Goal: Find specific page/section: Find specific page/section

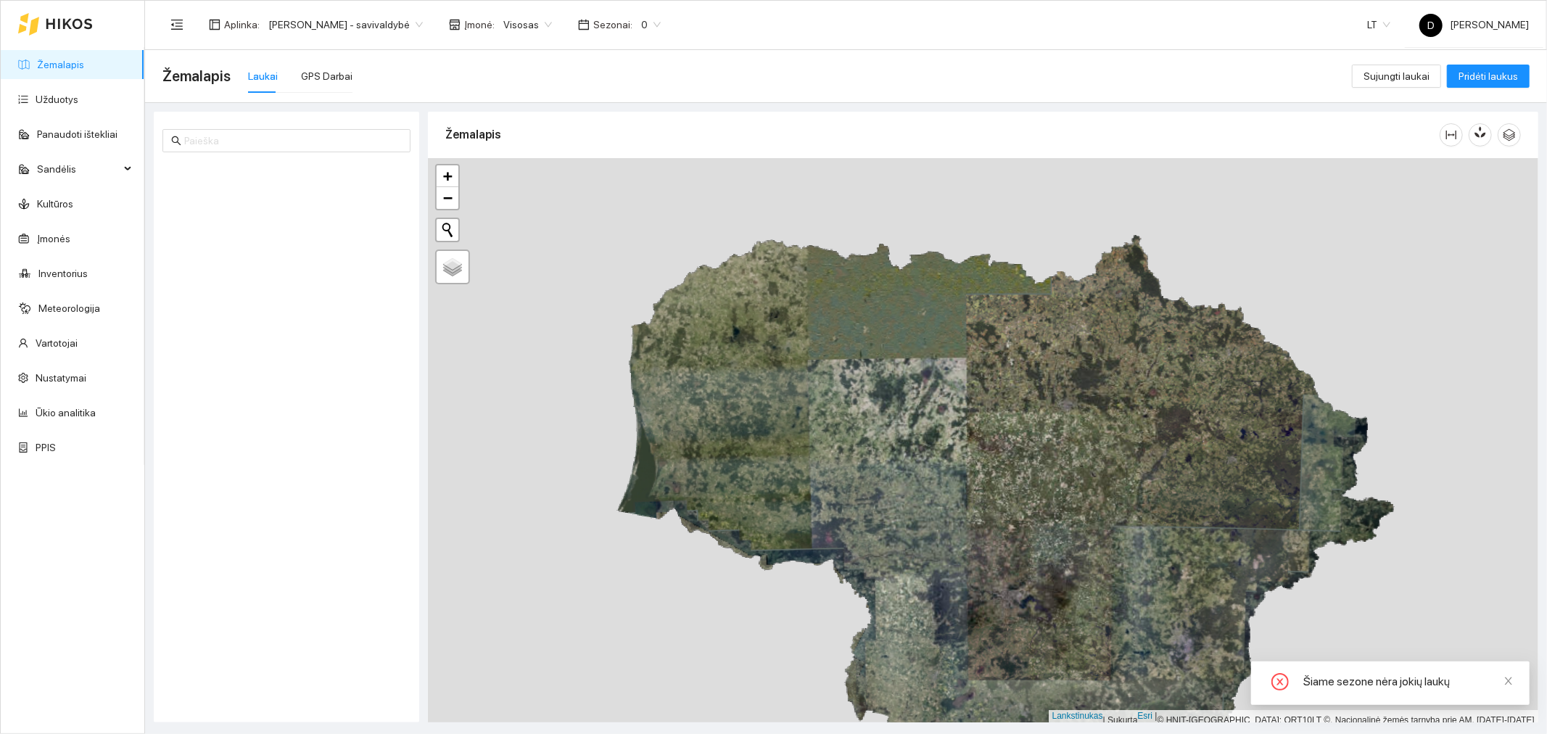
click at [661, 22] on span "0" at bounding box center [651, 25] width 20 height 22
click at [668, 165] on font "2025 m." at bounding box center [664, 168] width 37 height 12
click at [402, 25] on font "[PERSON_NAME] - savivaldybė" at bounding box center [338, 25] width 141 height 12
click at [381, 74] on font "[PERSON_NAME] aplinka" at bounding box center [325, 76] width 114 height 12
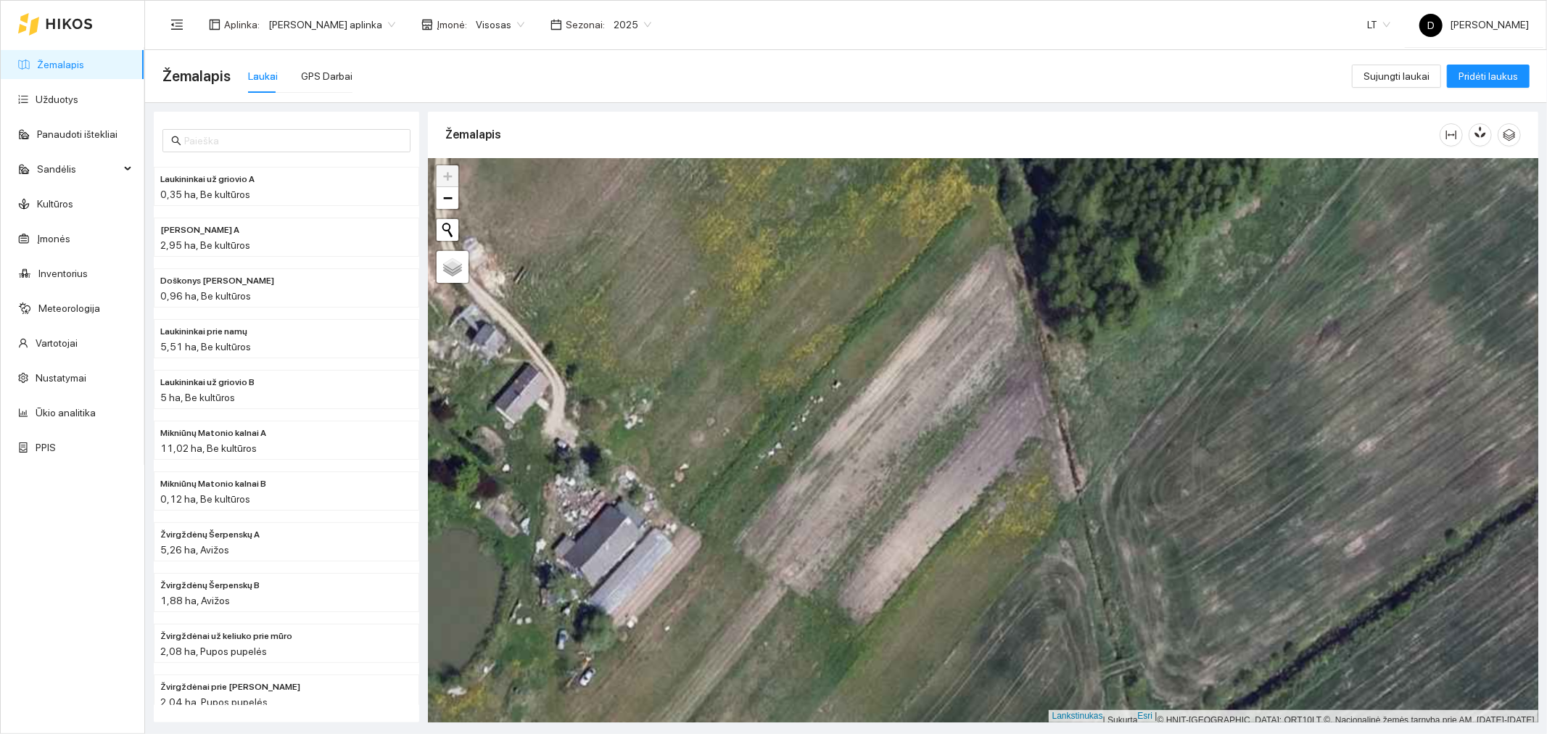
scroll to position [4, 0]
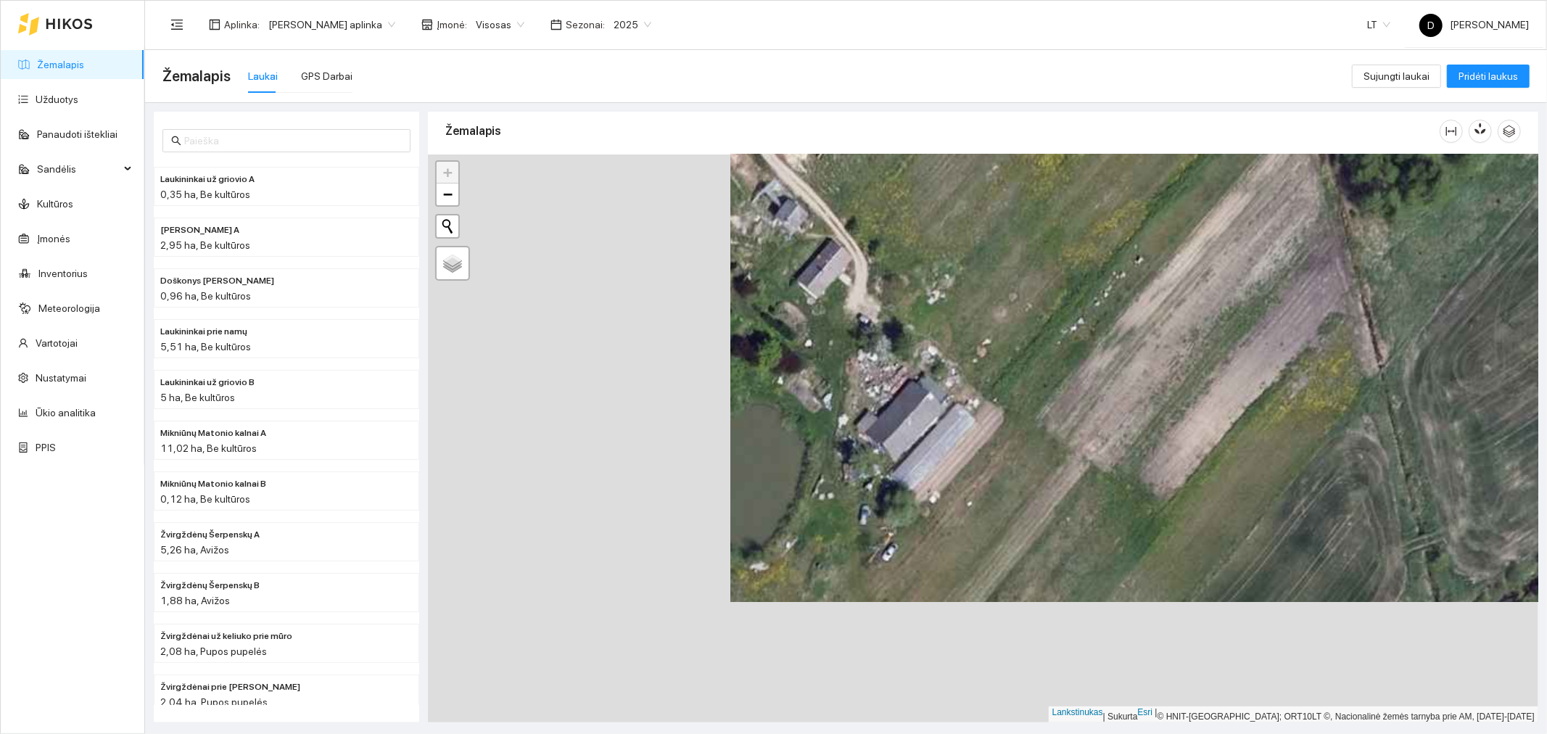
drag, startPoint x: 691, startPoint y: 534, endPoint x: 1013, endPoint y: 425, distance: 340.0
click at [1013, 425] on div at bounding box center [983, 438] width 1110 height 568
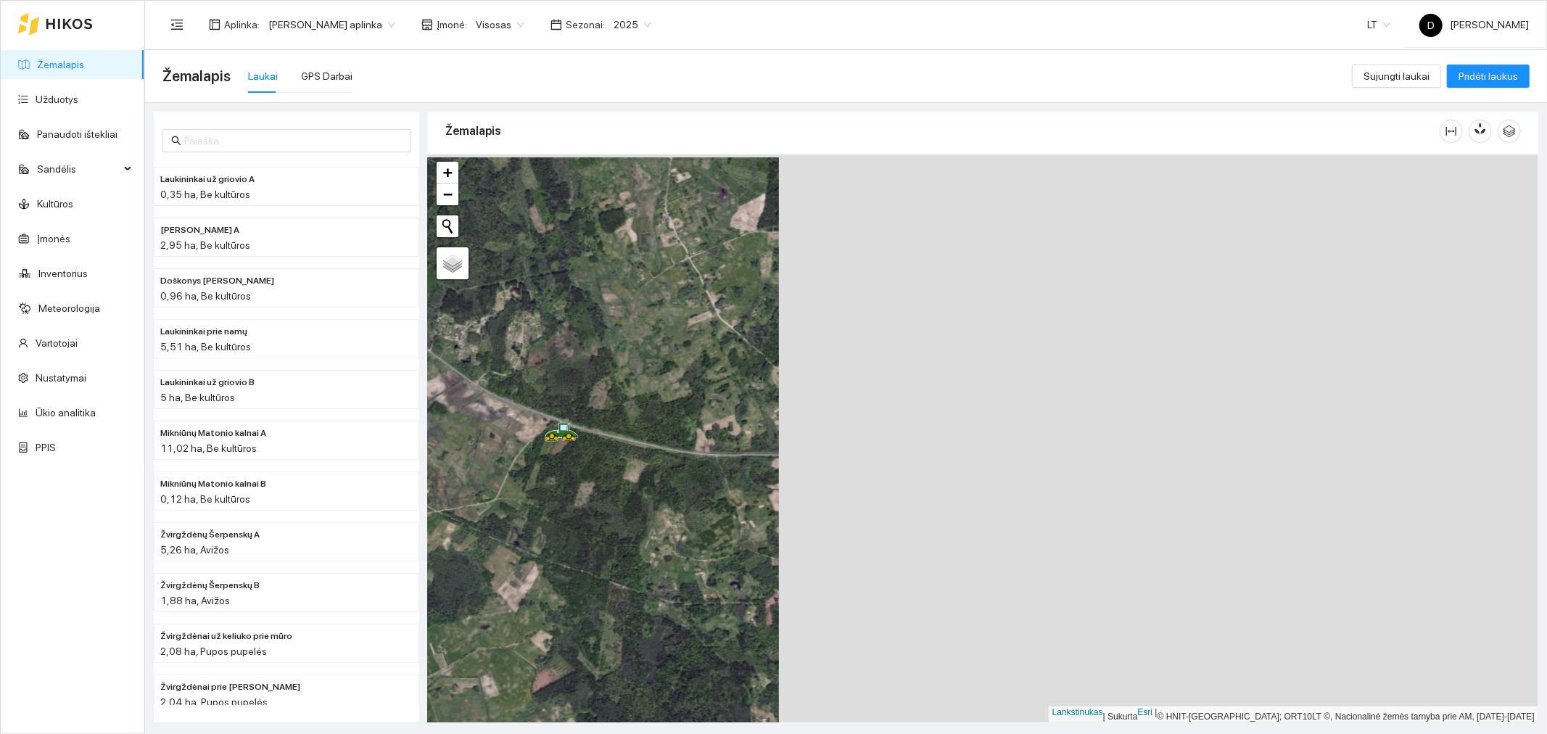
drag, startPoint x: 1325, startPoint y: 497, endPoint x: 566, endPoint y: 500, distance: 759.1
click at [566, 500] on div at bounding box center [983, 438] width 1110 height 568
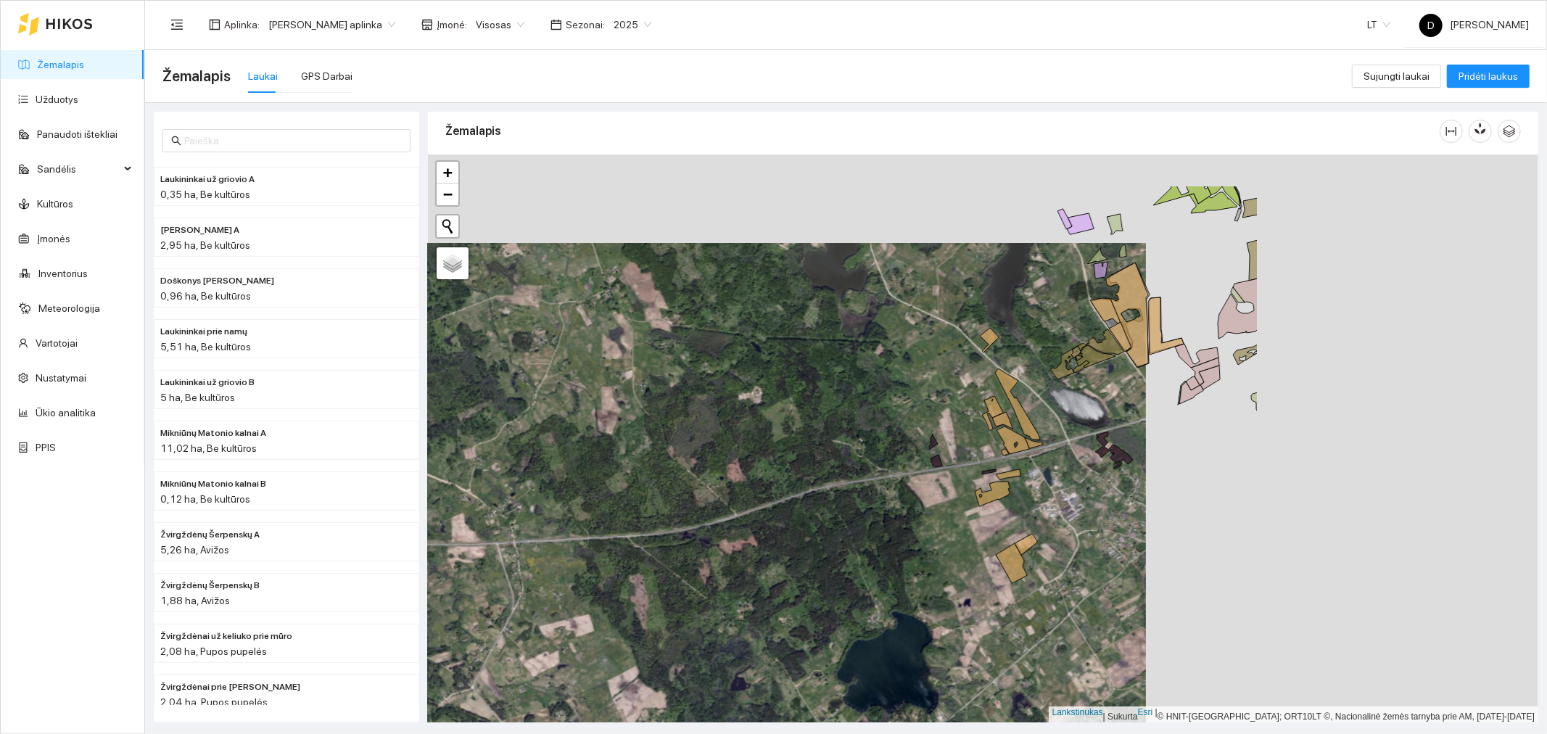
drag, startPoint x: 1230, startPoint y: 370, endPoint x: 838, endPoint y: 458, distance: 402.1
click at [838, 458] on div at bounding box center [983, 438] width 1110 height 568
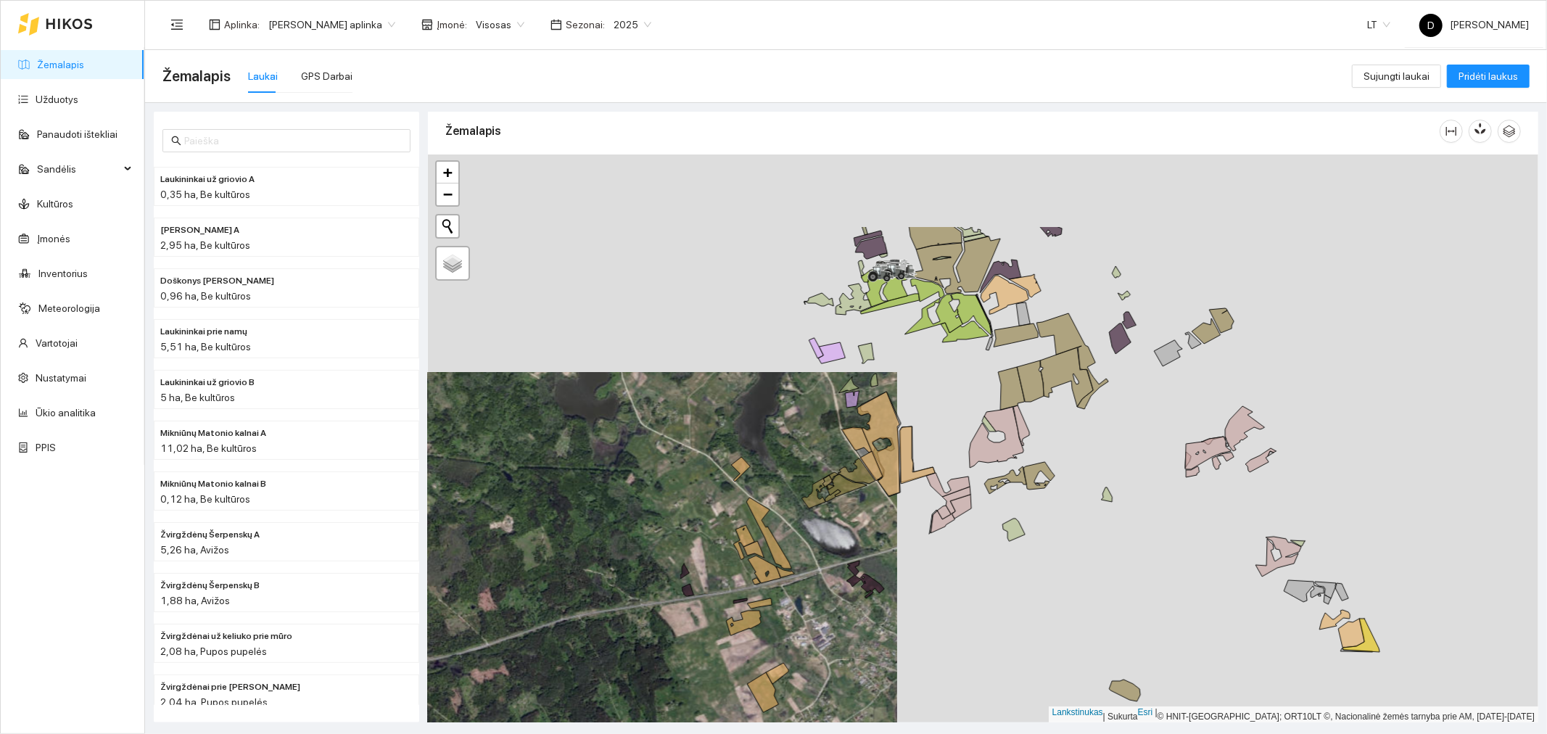
drag, startPoint x: 1352, startPoint y: 363, endPoint x: 1110, endPoint y: 484, distance: 270.8
click at [1110, 484] on div at bounding box center [983, 438] width 1110 height 568
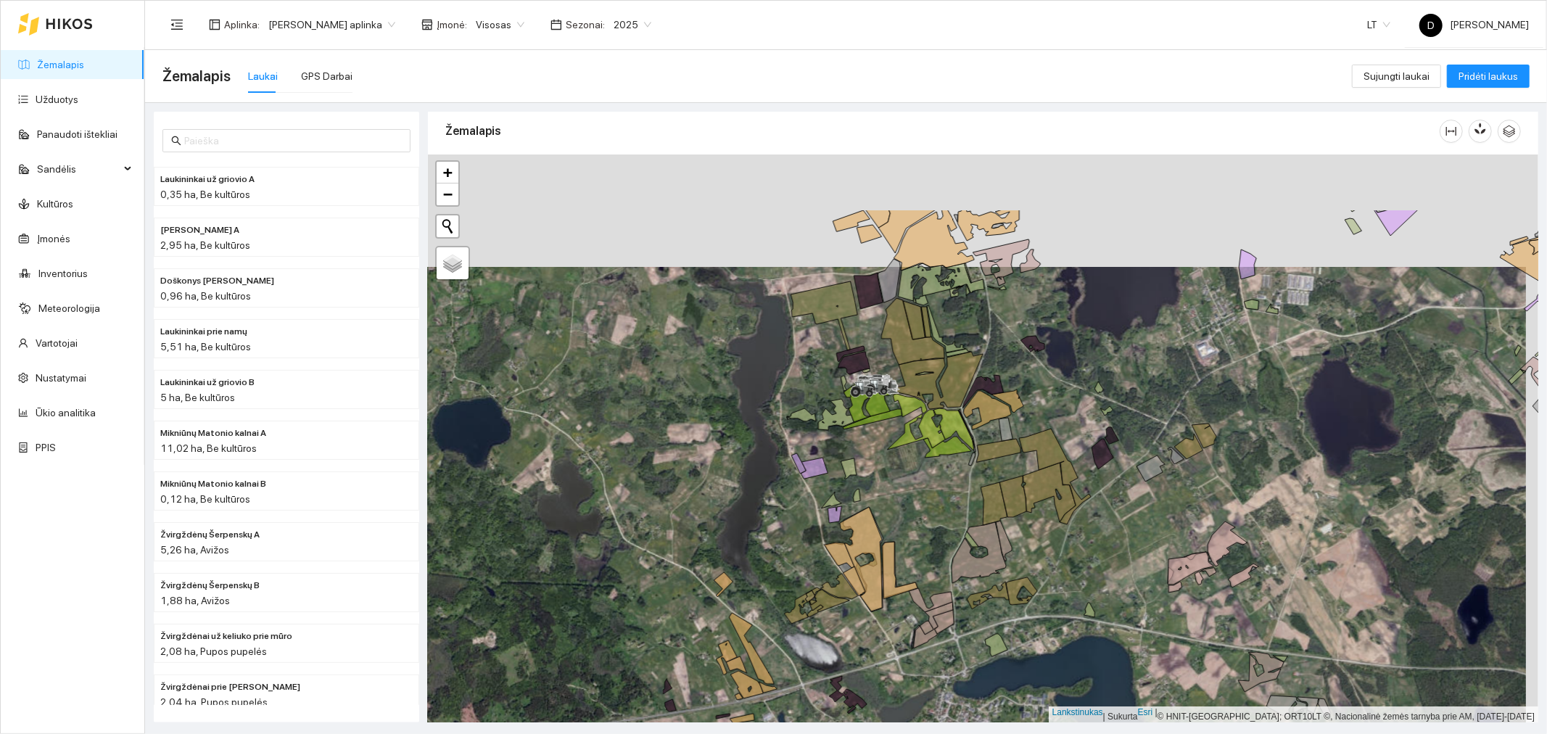
drag, startPoint x: 885, startPoint y: 349, endPoint x: 869, endPoint y: 505, distance: 156.7
click at [869, 505] on div at bounding box center [983, 438] width 1110 height 568
